Goal: Task Accomplishment & Management: Manage account settings

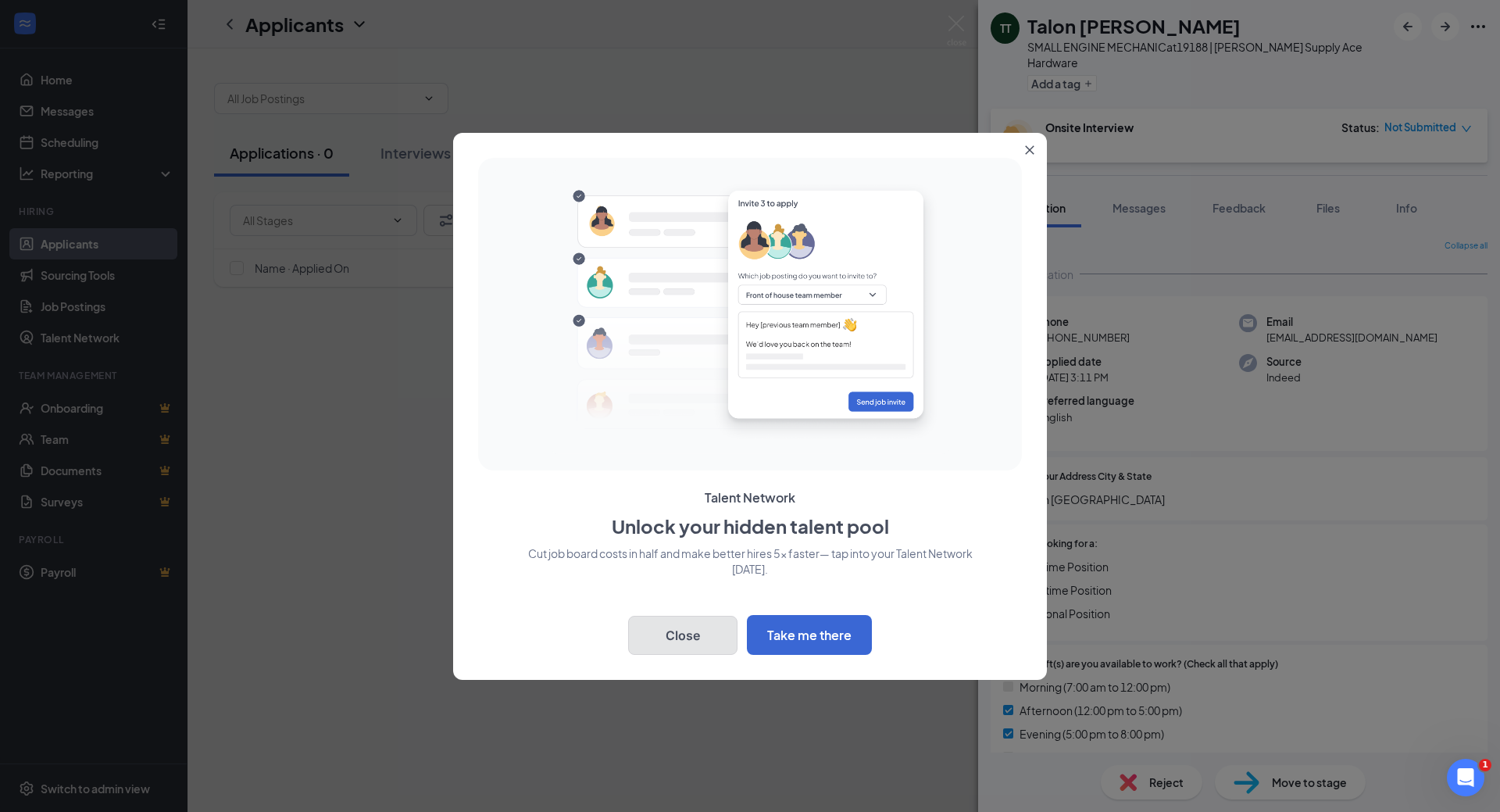
click at [697, 642] on button "Close" at bounding box center [683, 635] width 109 height 39
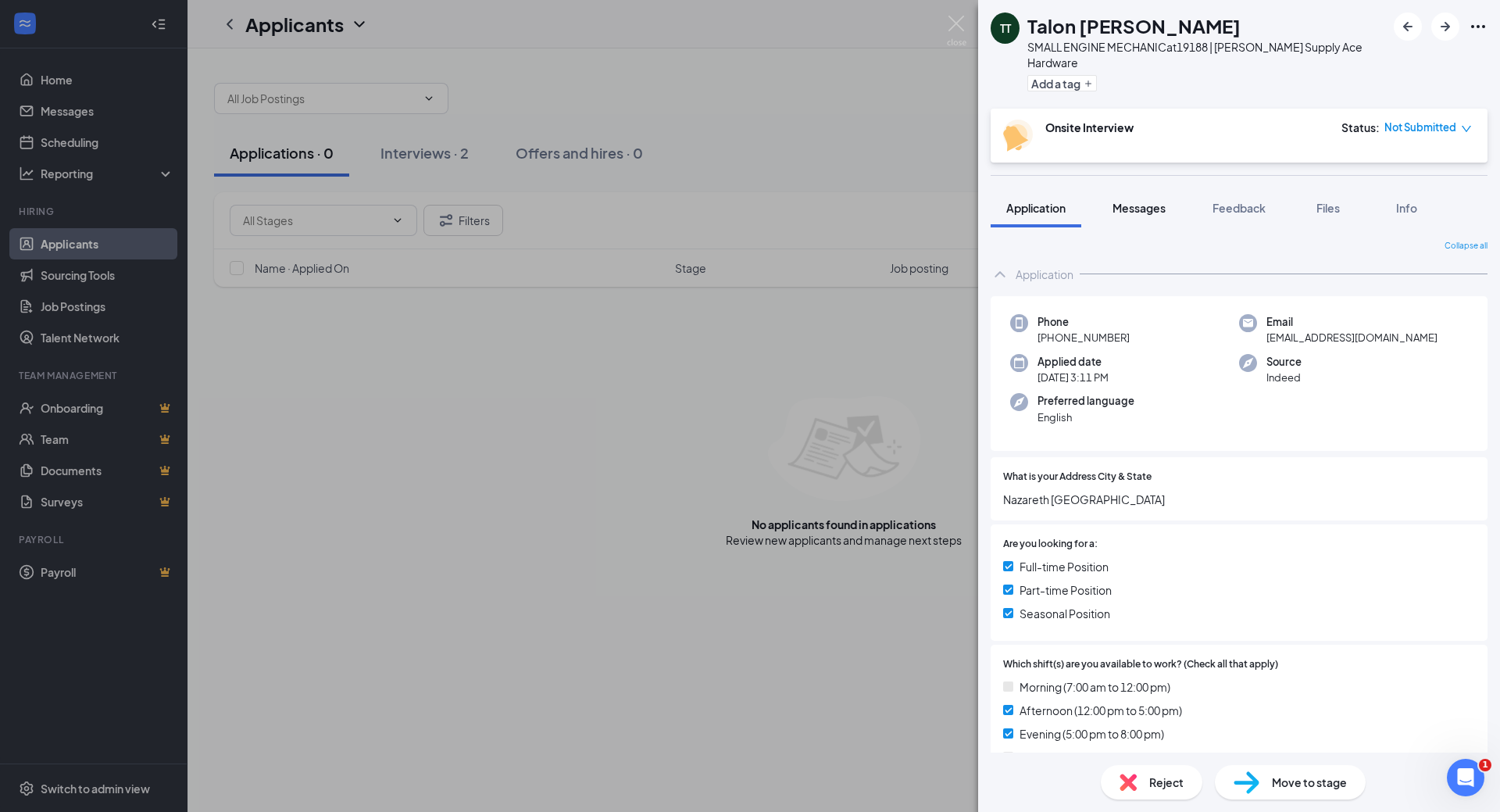
click at [1151, 201] on span "Messages" at bounding box center [1139, 208] width 54 height 14
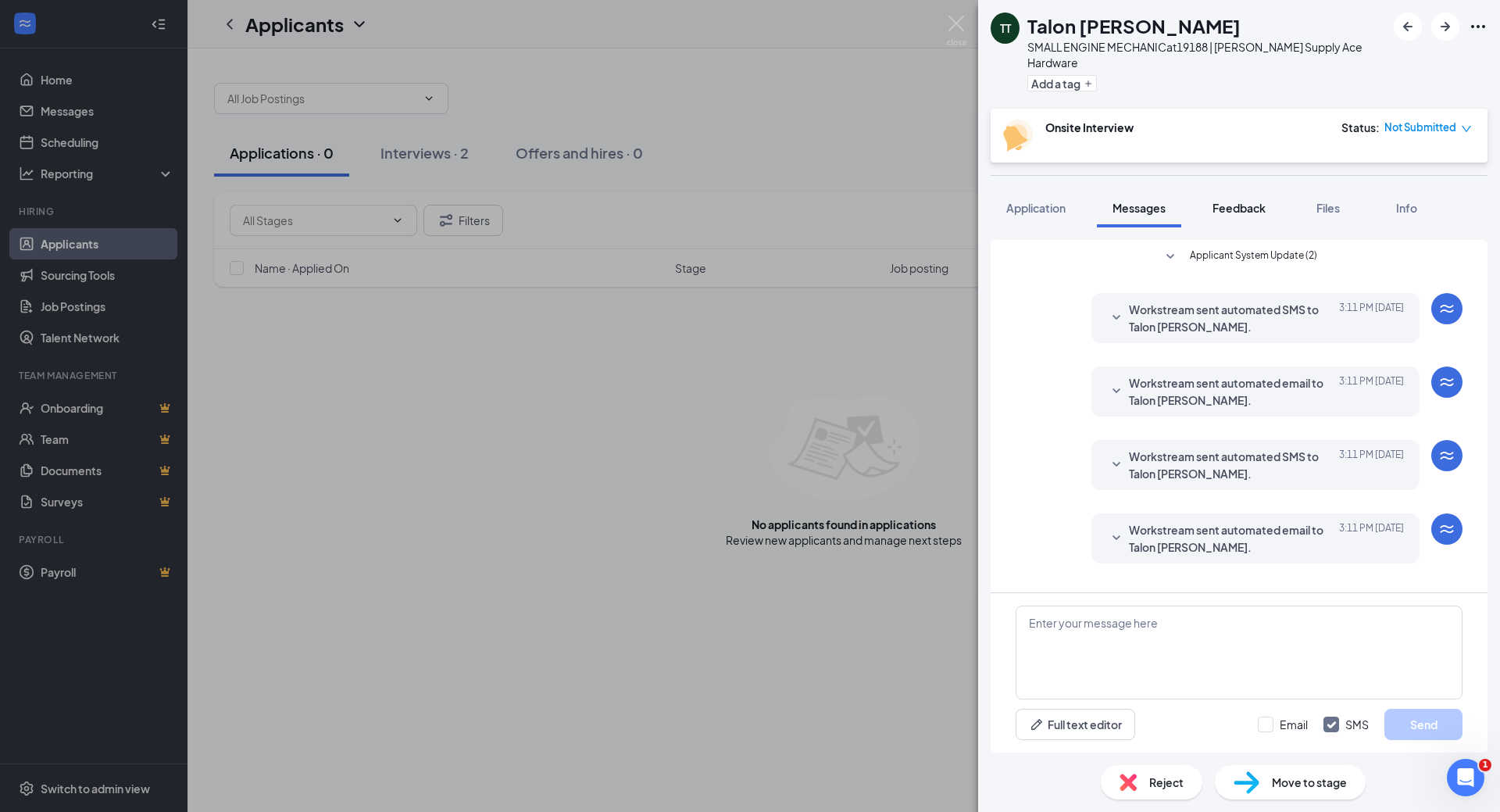
click at [1229, 201] on span "Feedback" at bounding box center [1239, 208] width 54 height 14
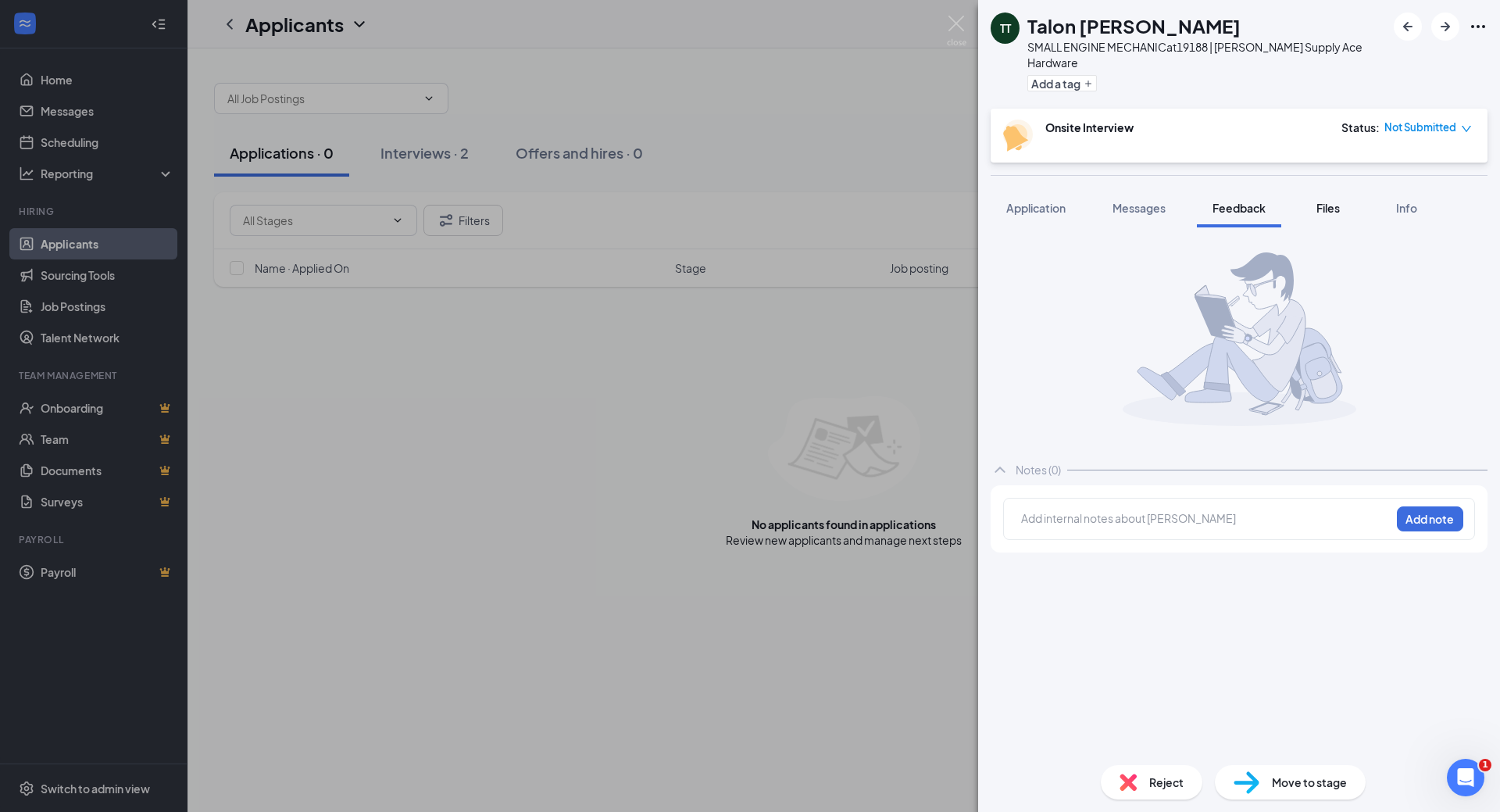
click at [1326, 201] on span "Files" at bounding box center [1328, 208] width 24 height 14
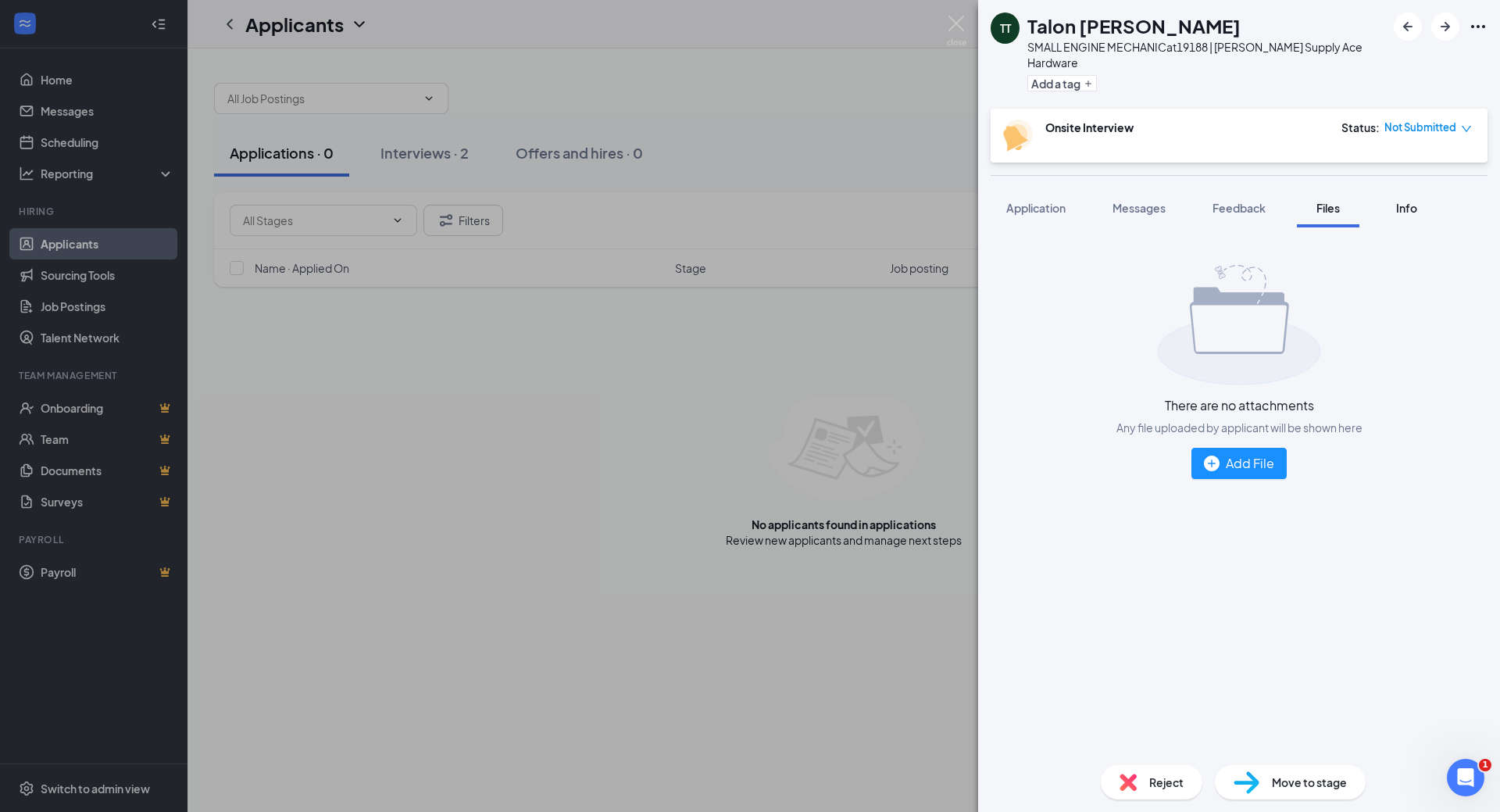
click at [1405, 201] on span "Info" at bounding box center [1406, 208] width 21 height 14
